Goal: Task Accomplishment & Management: Complete application form

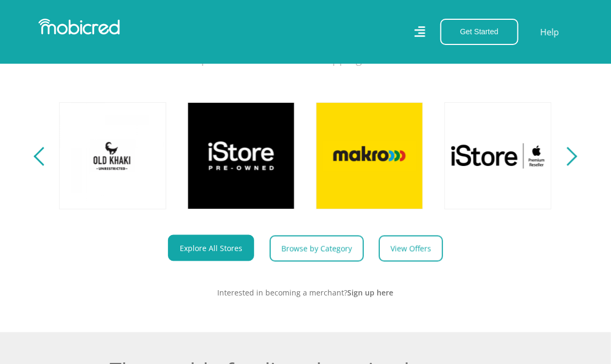
scroll to position [463, 0]
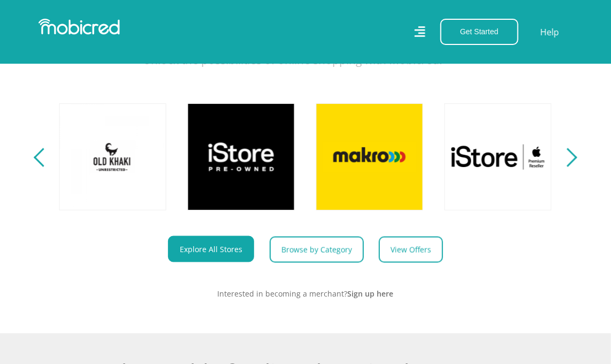
click at [573, 163] on div "Next" at bounding box center [567, 157] width 19 height 19
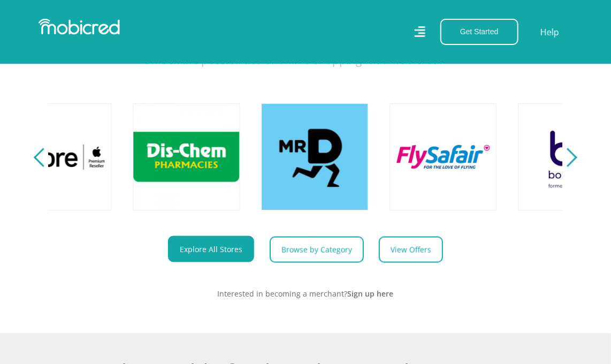
scroll to position [0, 1155]
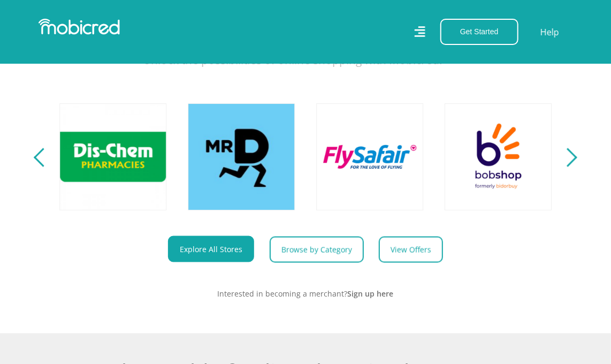
click at [573, 163] on div "Next" at bounding box center [567, 157] width 19 height 19
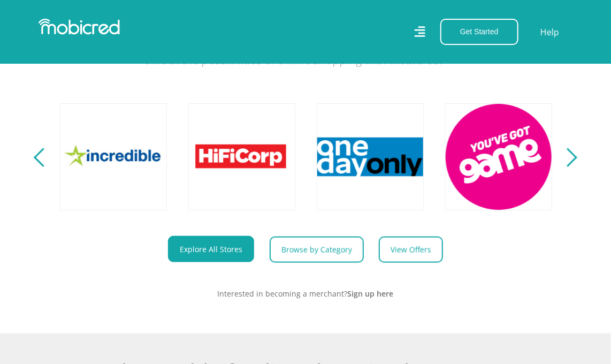
scroll to position [0, 1668]
click at [573, 163] on div "Next" at bounding box center [567, 157] width 19 height 19
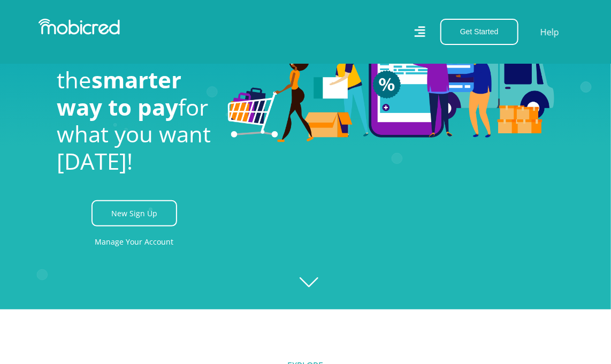
scroll to position [0, 0]
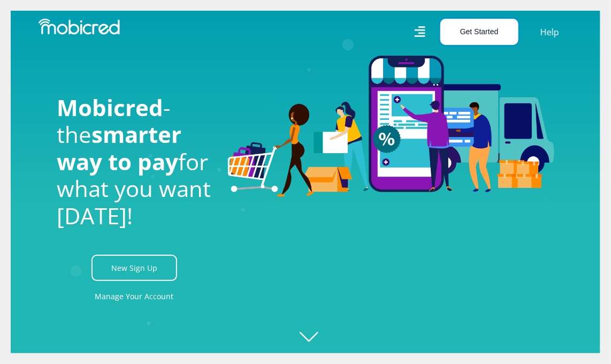
click at [478, 19] on button "Get Started" at bounding box center [479, 32] width 78 height 26
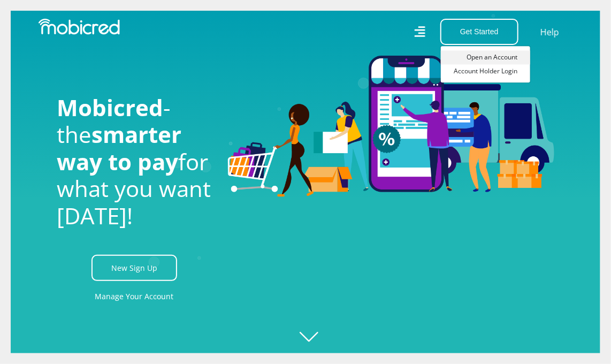
click at [480, 57] on link "Open an Account" at bounding box center [485, 57] width 89 height 14
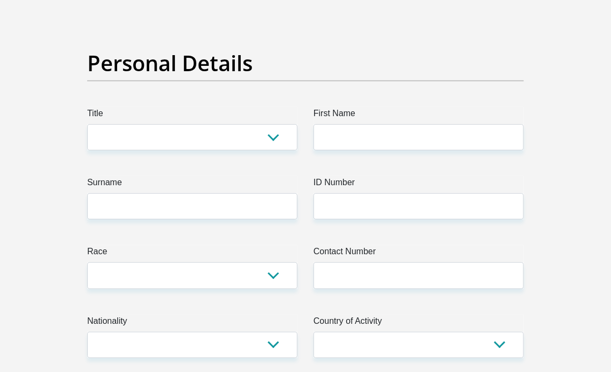
scroll to position [99, 0]
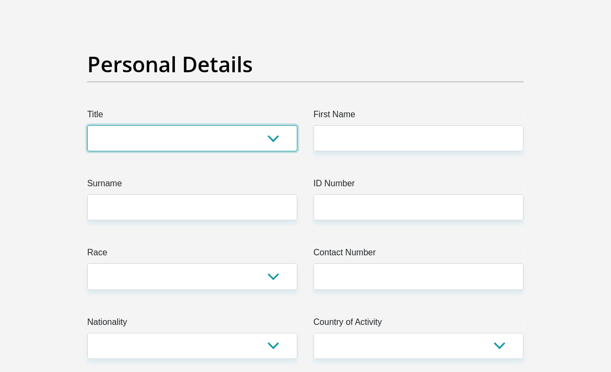
click at [271, 137] on select "Mr Ms Mrs Dr Other" at bounding box center [192, 138] width 210 height 26
select select "Ms"
click at [87, 125] on select "Mr Ms Mrs Dr Other" at bounding box center [192, 138] width 210 height 26
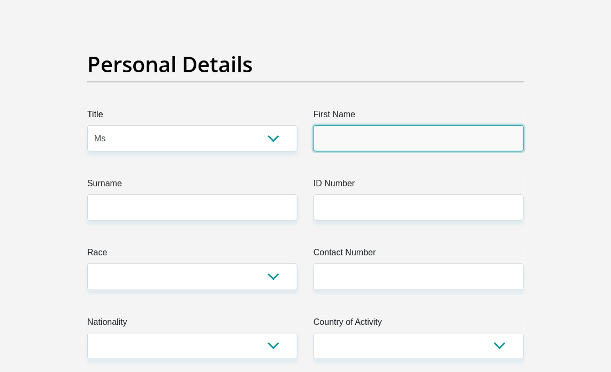
click at [342, 149] on input "First Name" at bounding box center [418, 138] width 210 height 26
type input "Mpume"
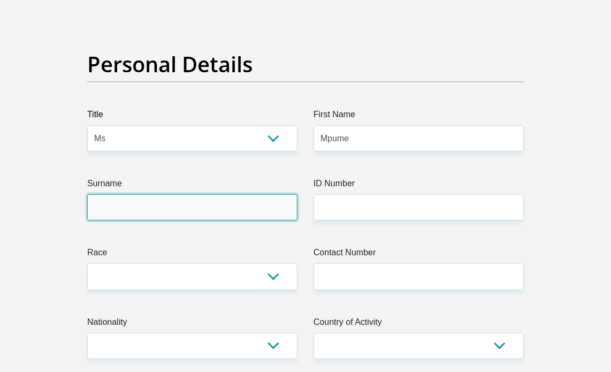
type input "Olifant"
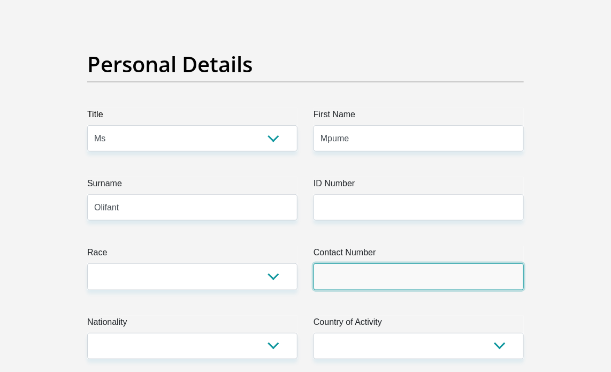
type input "0716026478"
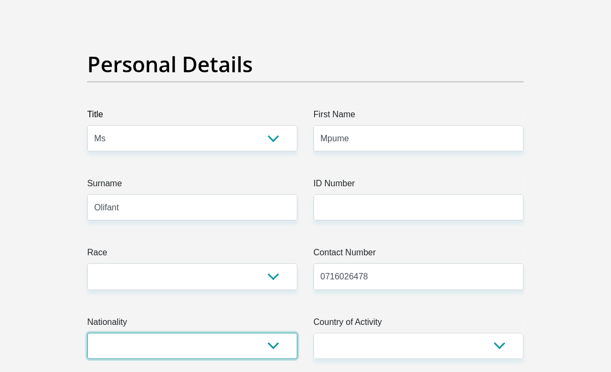
select select "ZAF"
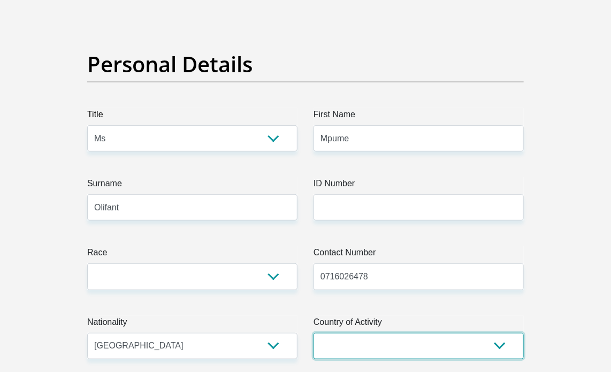
select select "ZAF"
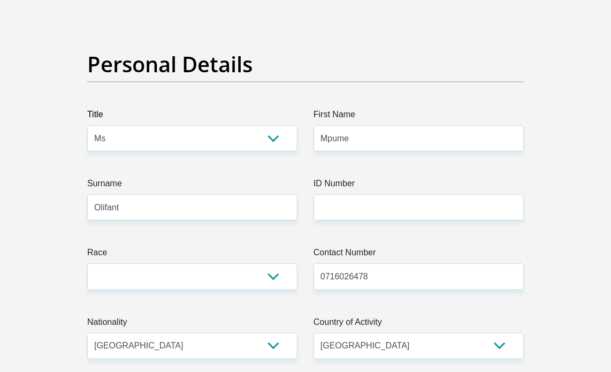
type input "12 Cooper Place Moseley Park"
type input "Moseley Park"
type input "Pinetown"
select select "KwaZulu-Natal"
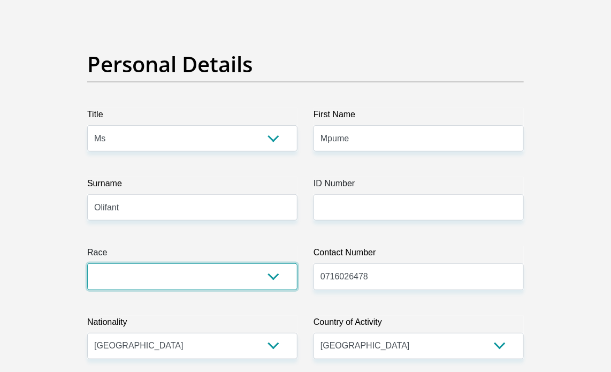
click at [272, 274] on select "Black Coloured Indian White Other" at bounding box center [192, 276] width 210 height 26
select select "1"
click at [87, 263] on select "Black Coloured Indian White Other" at bounding box center [192, 276] width 210 height 26
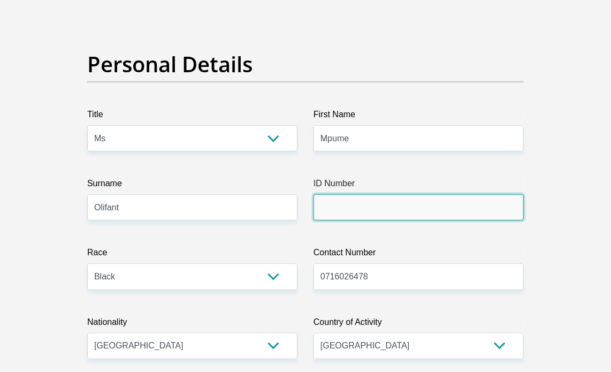
click at [351, 206] on input "ID Number" at bounding box center [418, 207] width 210 height 26
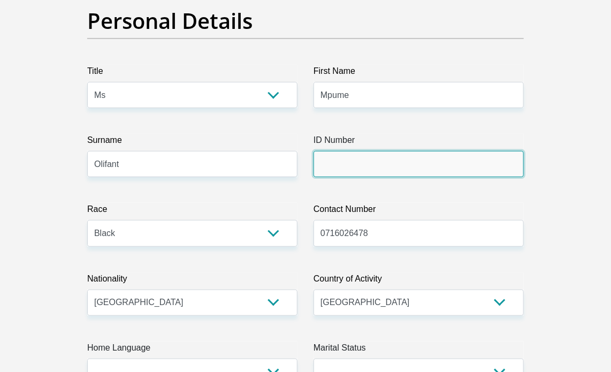
scroll to position [134, 0]
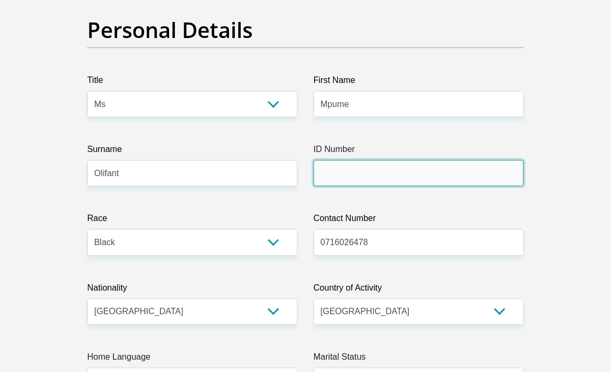
click at [385, 165] on input "ID Number" at bounding box center [418, 173] width 210 height 26
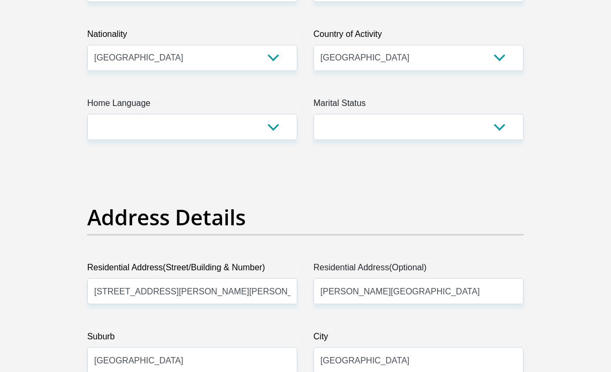
scroll to position [388, 0]
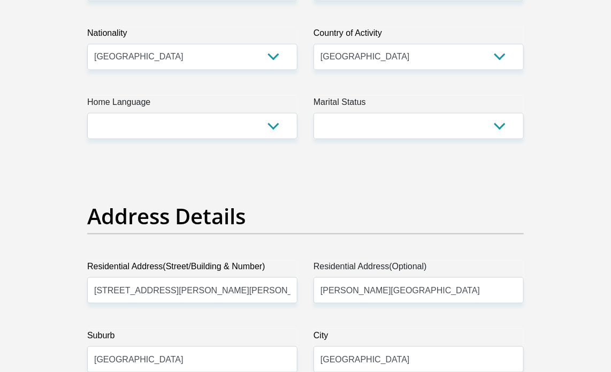
type input "7709200073087"
click at [272, 126] on select "Afrikaans English Sepedi South Ndebele Southern Sotho Swati Tsonga Tswana Venda…" at bounding box center [192, 126] width 210 height 26
select select "eng"
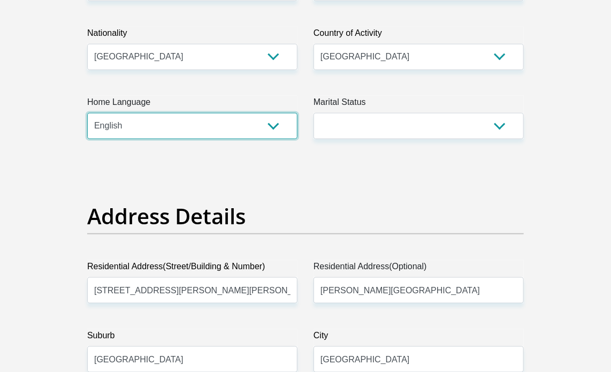
click at [87, 113] on select "Afrikaans English Sepedi South Ndebele Southern Sotho Swati Tsonga Tswana Venda…" at bounding box center [192, 126] width 210 height 26
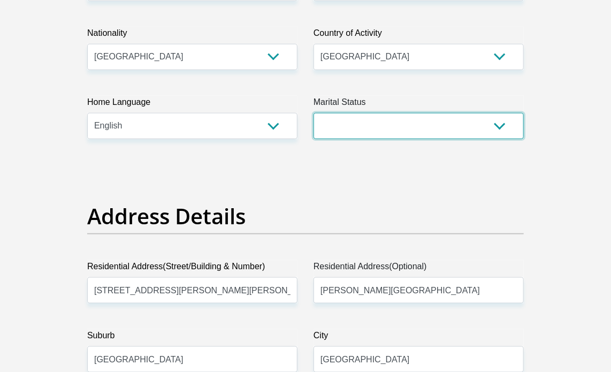
click at [505, 127] on select "Married ANC Single Divorced Widowed Married COP or Customary Law" at bounding box center [418, 126] width 210 height 26
select select "3"
click at [313, 113] on select "Married ANC Single Divorced Widowed Married COP or Customary Law" at bounding box center [418, 126] width 210 height 26
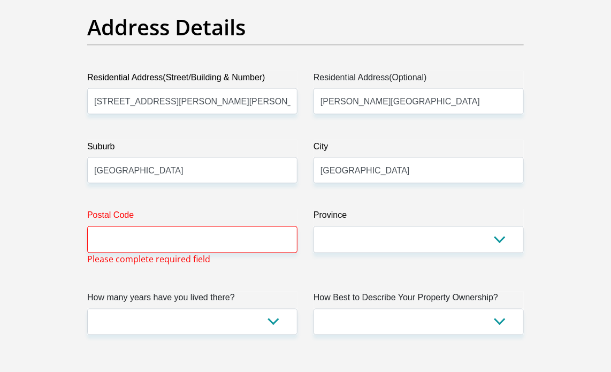
scroll to position [578, 0]
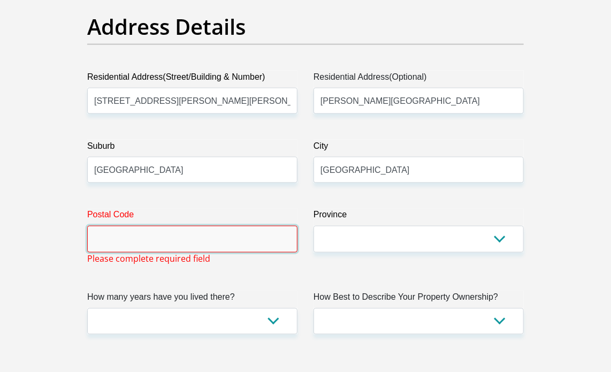
click at [242, 243] on input "Postal Code" at bounding box center [192, 239] width 210 height 26
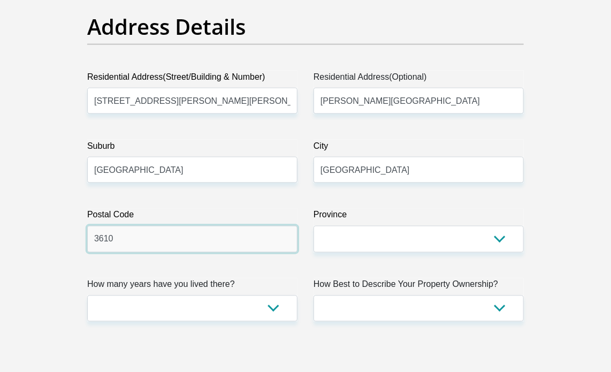
type input "3610"
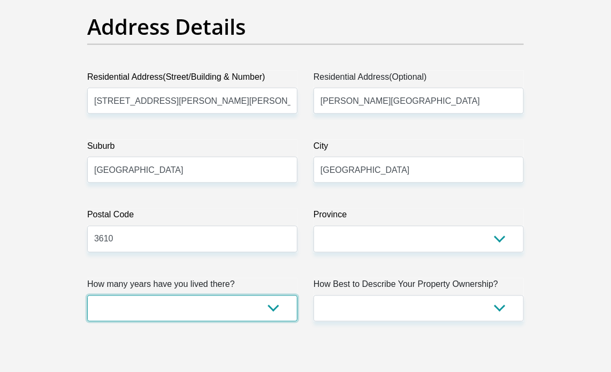
click at [276, 310] on select "less than 1 year 1-3 years 3-5 years 5+ years" at bounding box center [192, 308] width 210 height 26
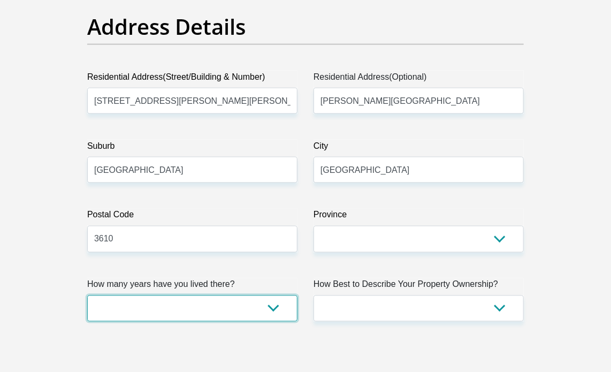
click at [272, 306] on select "less than 1 year 1-3 years 3-5 years 5+ years" at bounding box center [192, 308] width 210 height 26
select select "4"
click at [87, 295] on select "less than 1 year 1-3 years 3-5 years 5+ years" at bounding box center [192, 308] width 210 height 26
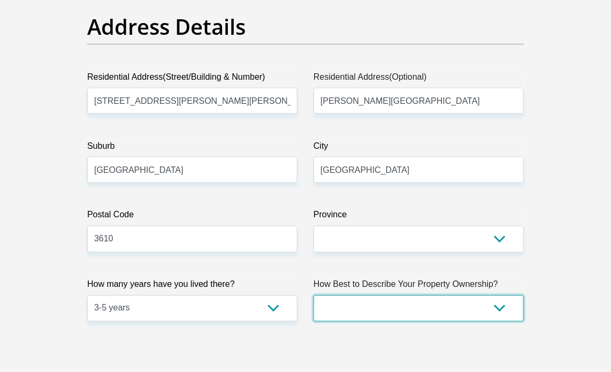
click at [501, 310] on select "Owned Rented Family Owned Company Dwelling" at bounding box center [418, 308] width 210 height 26
select select "Rented"
click at [313, 295] on select "Owned Rented Family Owned Company Dwelling" at bounding box center [418, 308] width 210 height 26
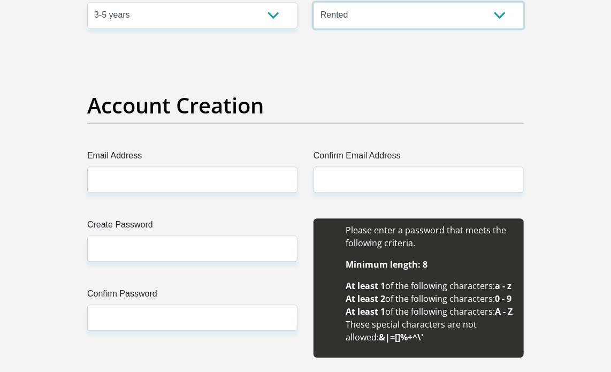
scroll to position [881, 0]
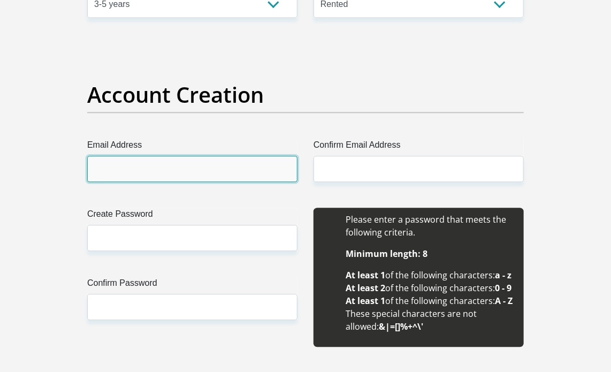
click at [212, 159] on input "Email Address" at bounding box center [192, 169] width 210 height 26
type input "Mpumeo@gmail.com"
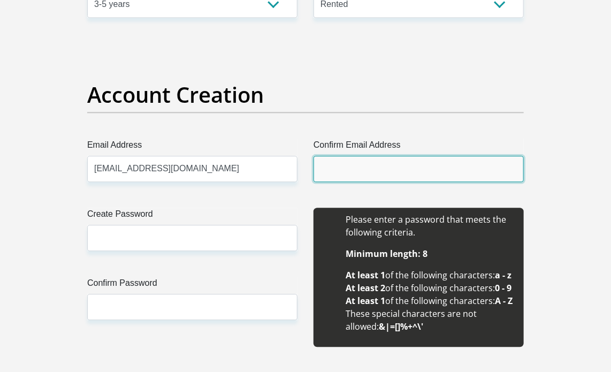
type input "Mpumeo@gmail.com"
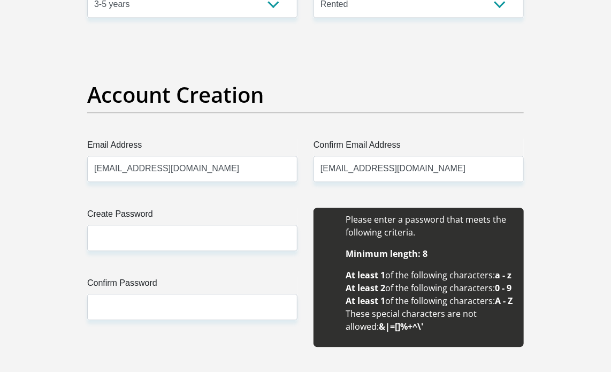
type input "Mpume"
type input "Olifant"
type input "0716026478"
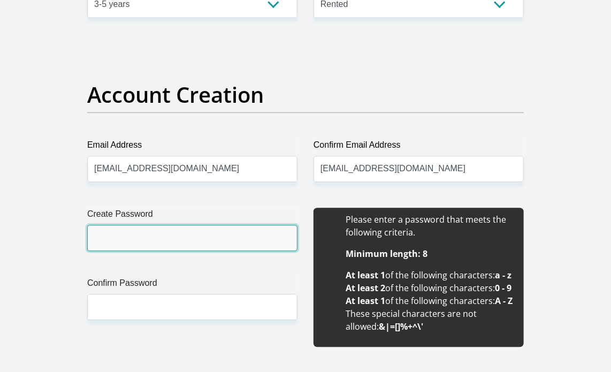
click at [181, 237] on input "Create Password" at bounding box center [192, 238] width 210 height 26
click at [128, 240] on input "LondaOLI@210" at bounding box center [192, 238] width 210 height 26
click at [148, 237] on input "LondaOli@210" at bounding box center [192, 238] width 210 height 26
type input "LondaOli@2010"
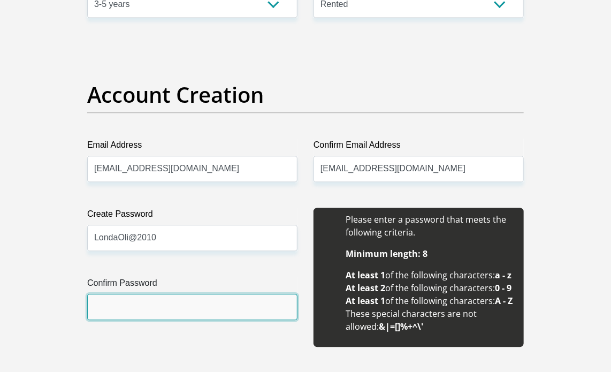
click at [120, 300] on input "Confirm Password" at bounding box center [192, 307] width 210 height 26
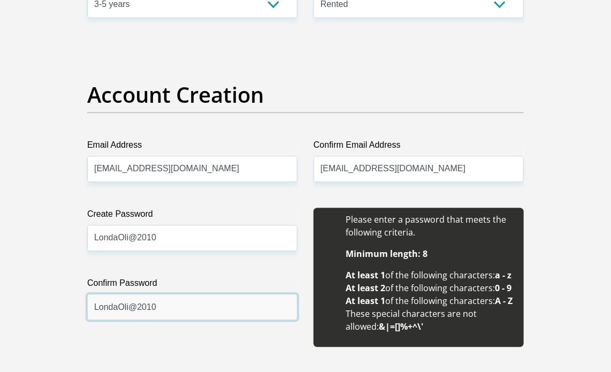
type input "LondaOli@2010"
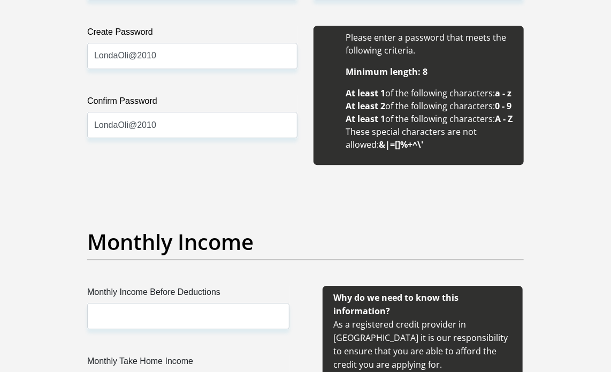
scroll to position [1078, 0]
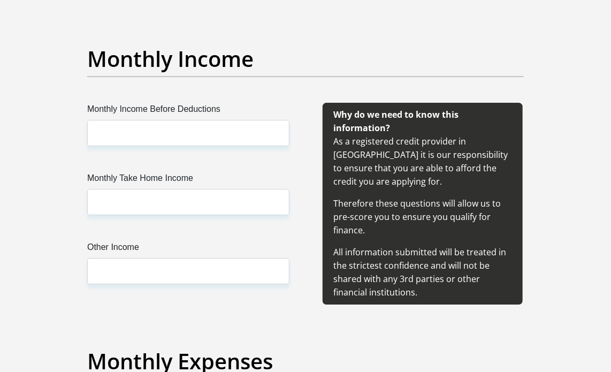
scroll to position [1246, 0]
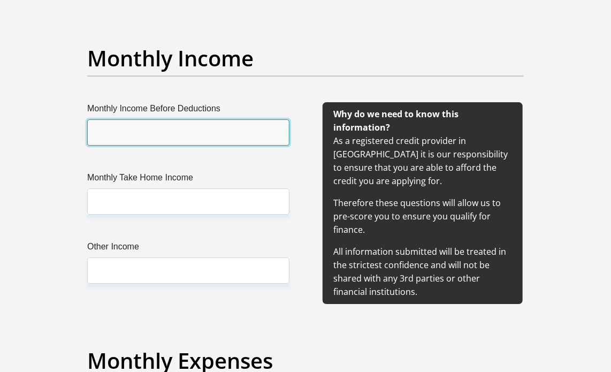
click at [199, 145] on input "Monthly Income Before Deductions" at bounding box center [188, 132] width 202 height 26
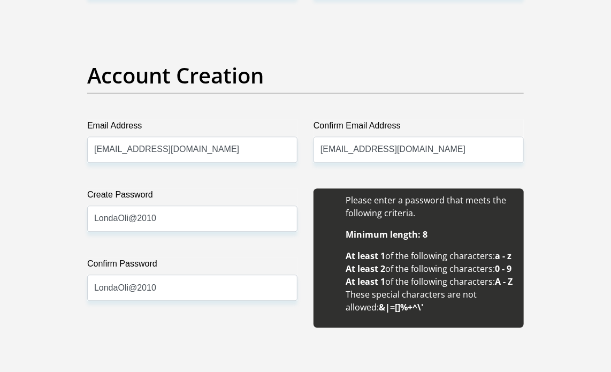
scroll to position [879, 0]
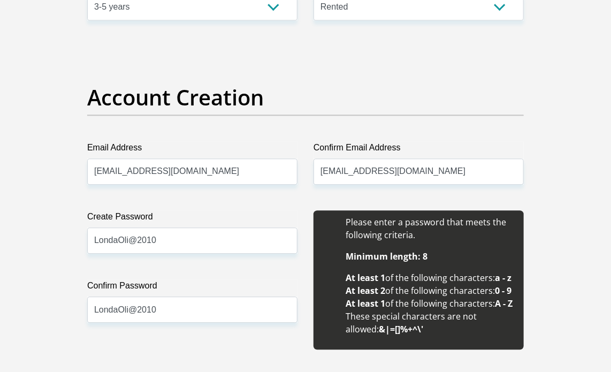
click at [127, 239] on input "LondaOli@2010" at bounding box center [192, 240] width 210 height 26
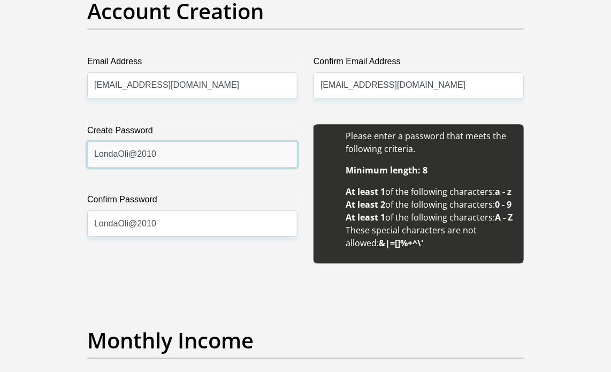
scroll to position [966, 0]
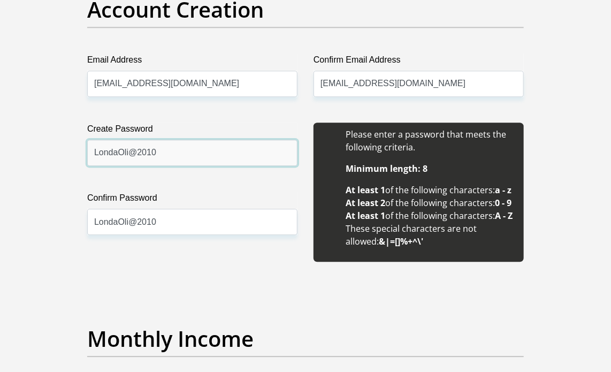
click at [160, 159] on input "LondaOli@2010" at bounding box center [192, 153] width 210 height 26
type input "LondaOli@2010$"
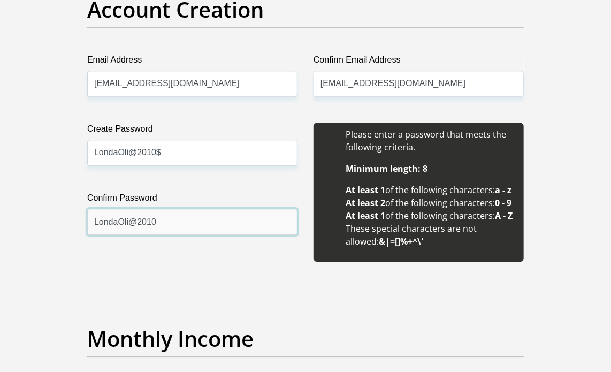
click at [169, 219] on input "LondaOli@2010" at bounding box center [192, 222] width 210 height 26
type input "LondaOli@2010$"
click at [183, 261] on div "Create Password LondaOli@2010$ Please input valid password Confirm Password Lon…" at bounding box center [192, 191] width 226 height 139
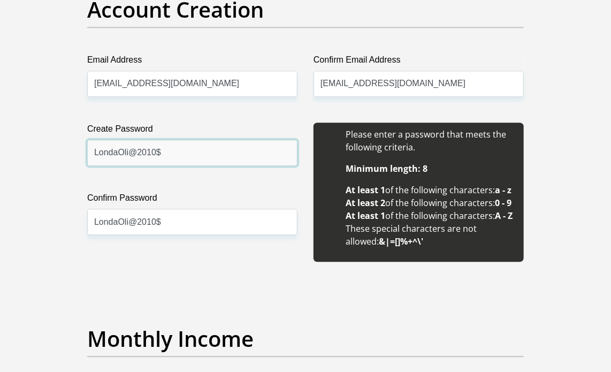
click at [189, 157] on input "LondaOli@2010$" at bounding box center [192, 153] width 210 height 26
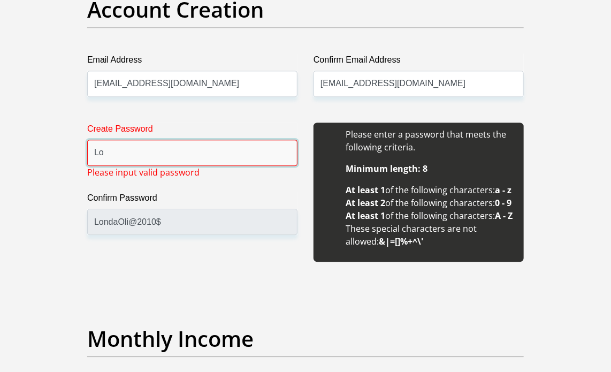
type input "L"
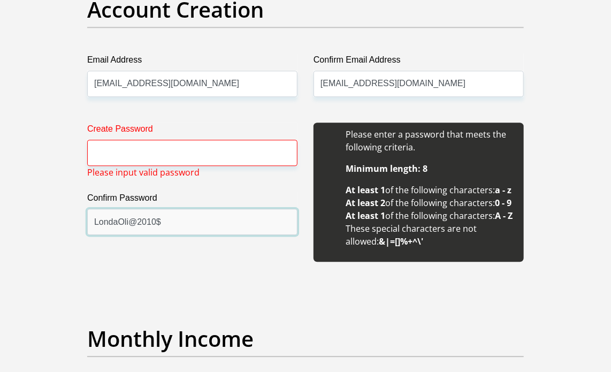
click at [173, 221] on input "LondaOli@2010$" at bounding box center [192, 222] width 210 height 26
click at [186, 219] on input "LondaOli@2010$" at bounding box center [192, 222] width 210 height 26
click at [165, 216] on input "LondaOli@2010$" at bounding box center [192, 222] width 210 height 26
click at [142, 217] on input "LondaOli@2010$" at bounding box center [192, 222] width 210 height 26
click at [179, 220] on input "LondaOli@2010$" at bounding box center [192, 222] width 210 height 26
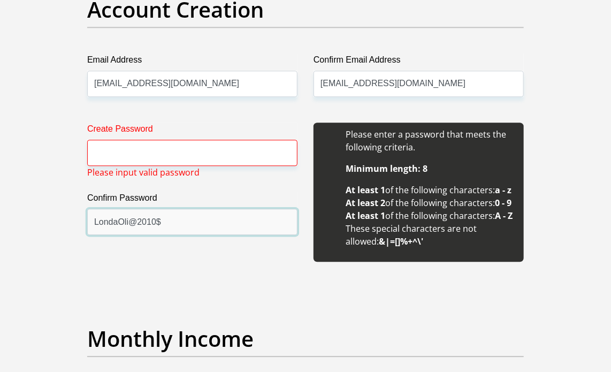
click at [179, 220] on input "LondaOli@2010$" at bounding box center [192, 222] width 210 height 26
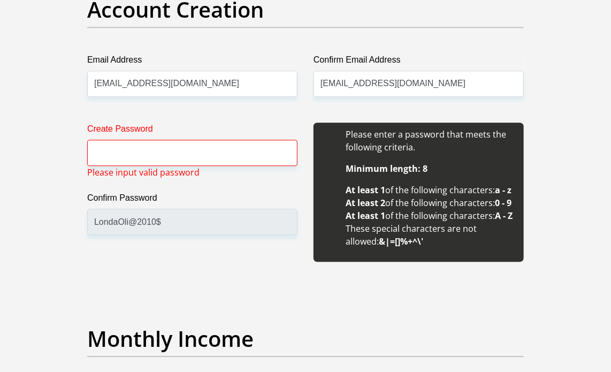
click at [165, 242] on div "Create Password Please input valid password Confirm Password LondaOli@2010$" at bounding box center [192, 191] width 226 height 139
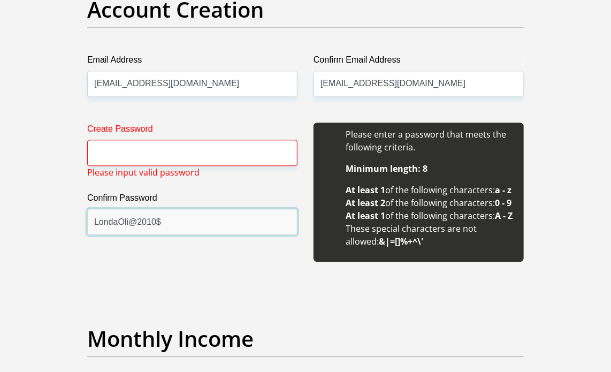
click at [170, 220] on input "LondaOli@2010$" at bounding box center [192, 222] width 210 height 26
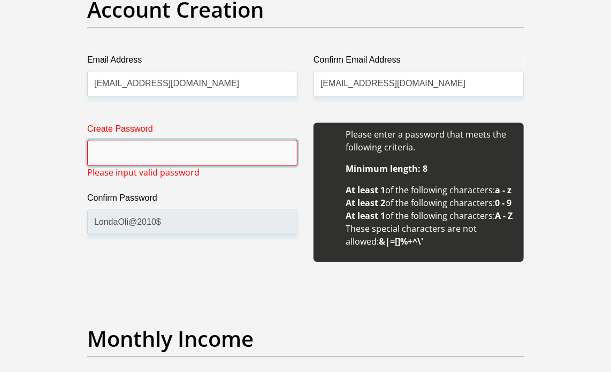
click at [132, 156] on input "Create Password" at bounding box center [192, 153] width 210 height 26
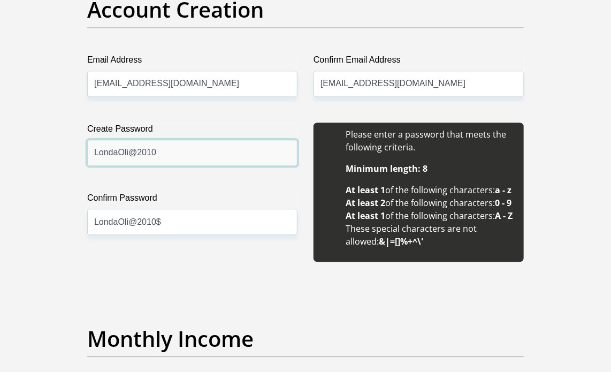
type input "LondaOli@2010"
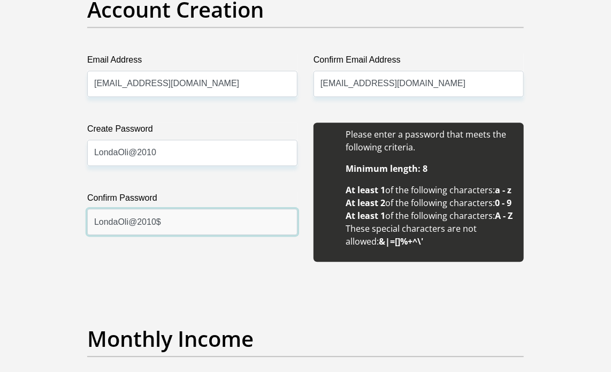
click at [172, 222] on input "LondaOli@2010$" at bounding box center [192, 222] width 210 height 26
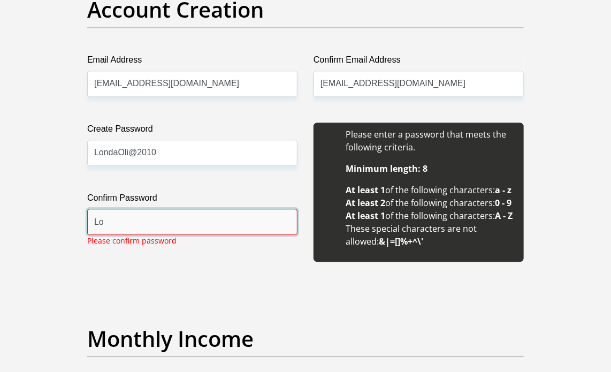
type input "L"
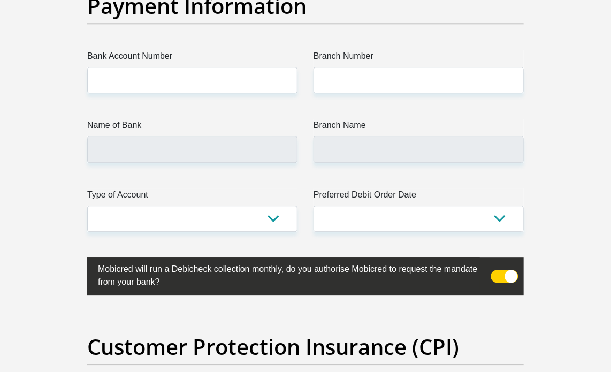
scroll to position [2539, 0]
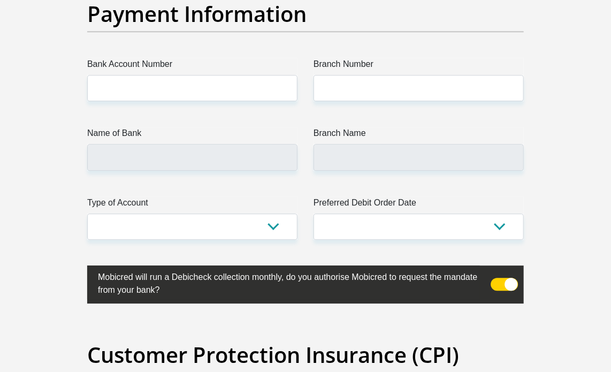
type input "LondaOli@2010"
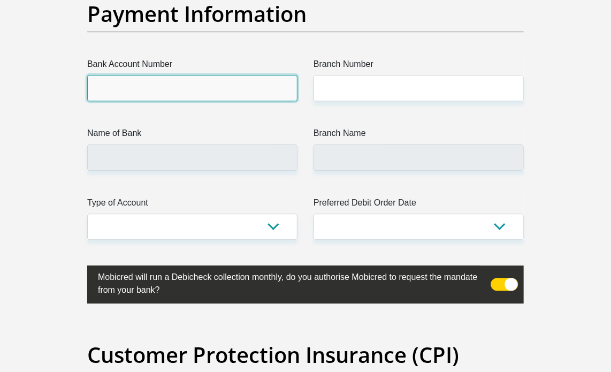
click at [172, 101] on input "Bank Account Number" at bounding box center [192, 88] width 210 height 26
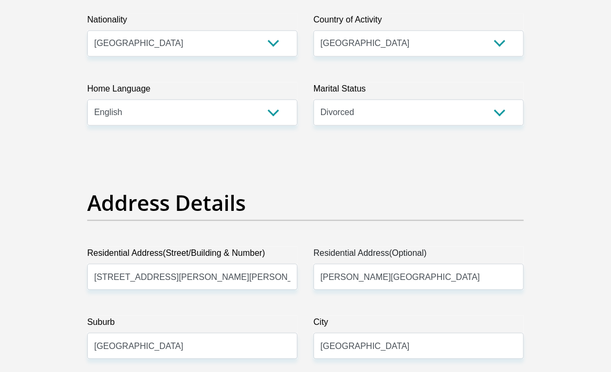
scroll to position [393, 0]
